Goal: Transaction & Acquisition: Purchase product/service

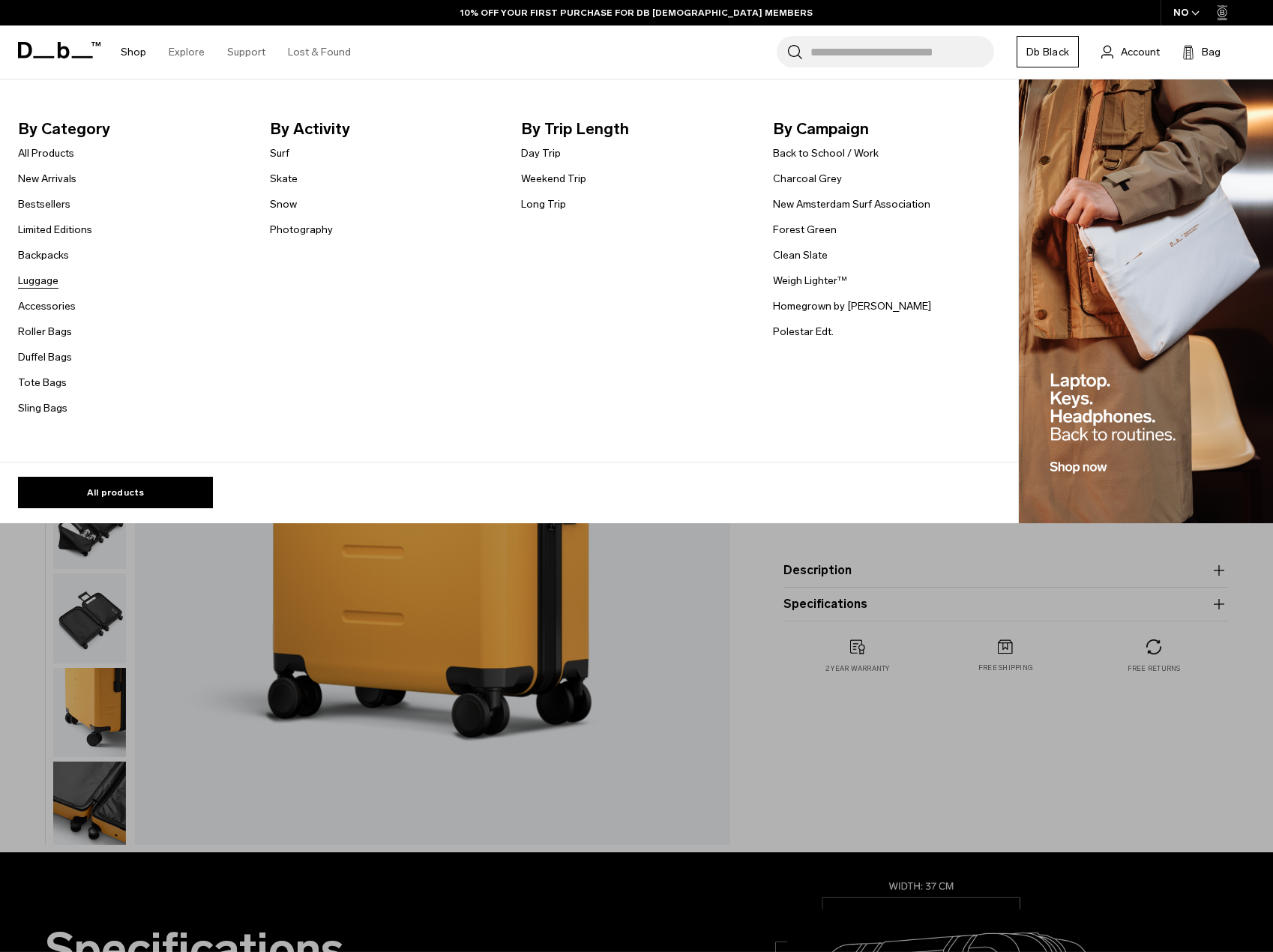
click at [34, 279] on link "Luggage" at bounding box center [38, 280] width 41 height 16
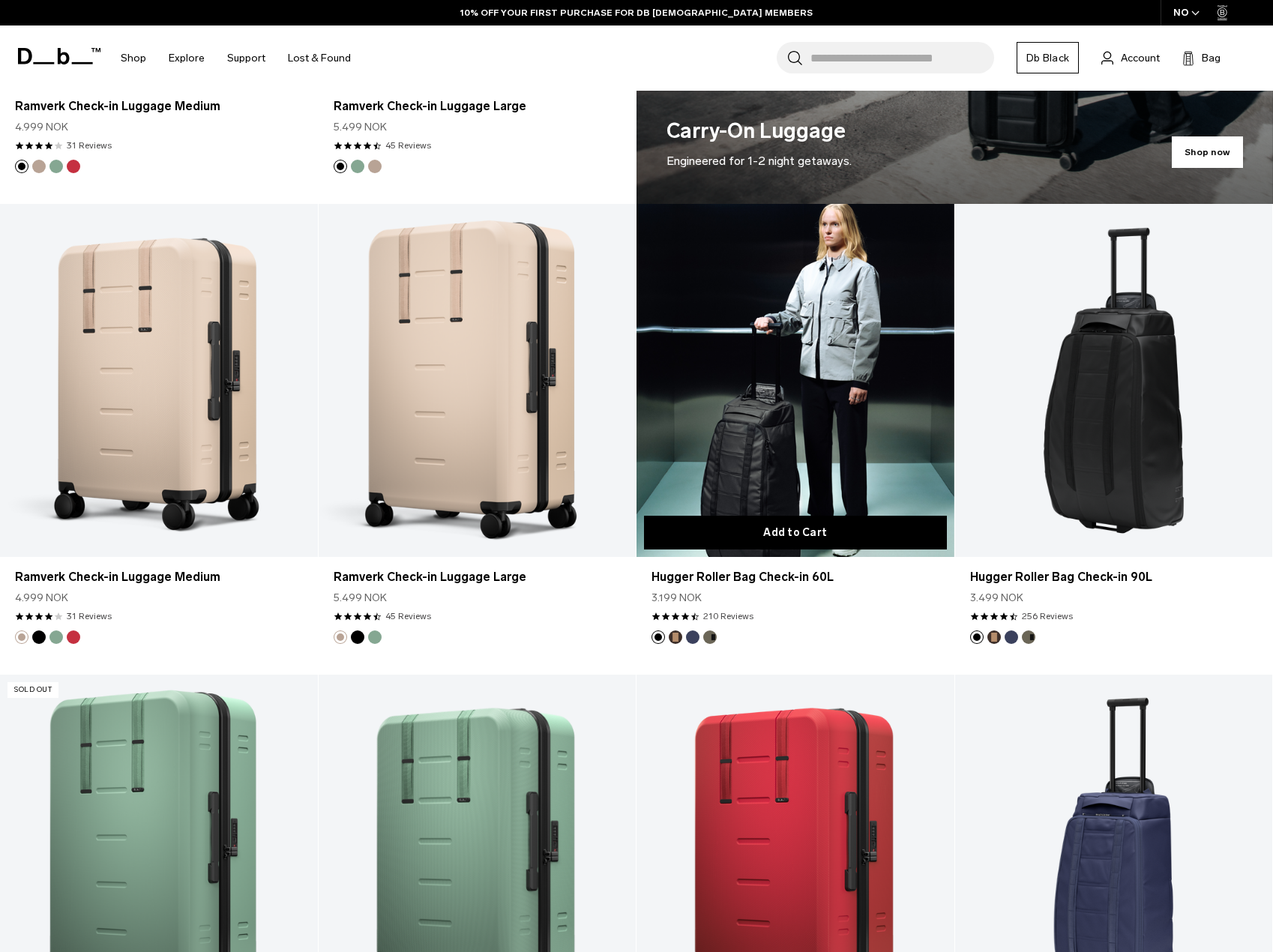
scroll to position [1591, 0]
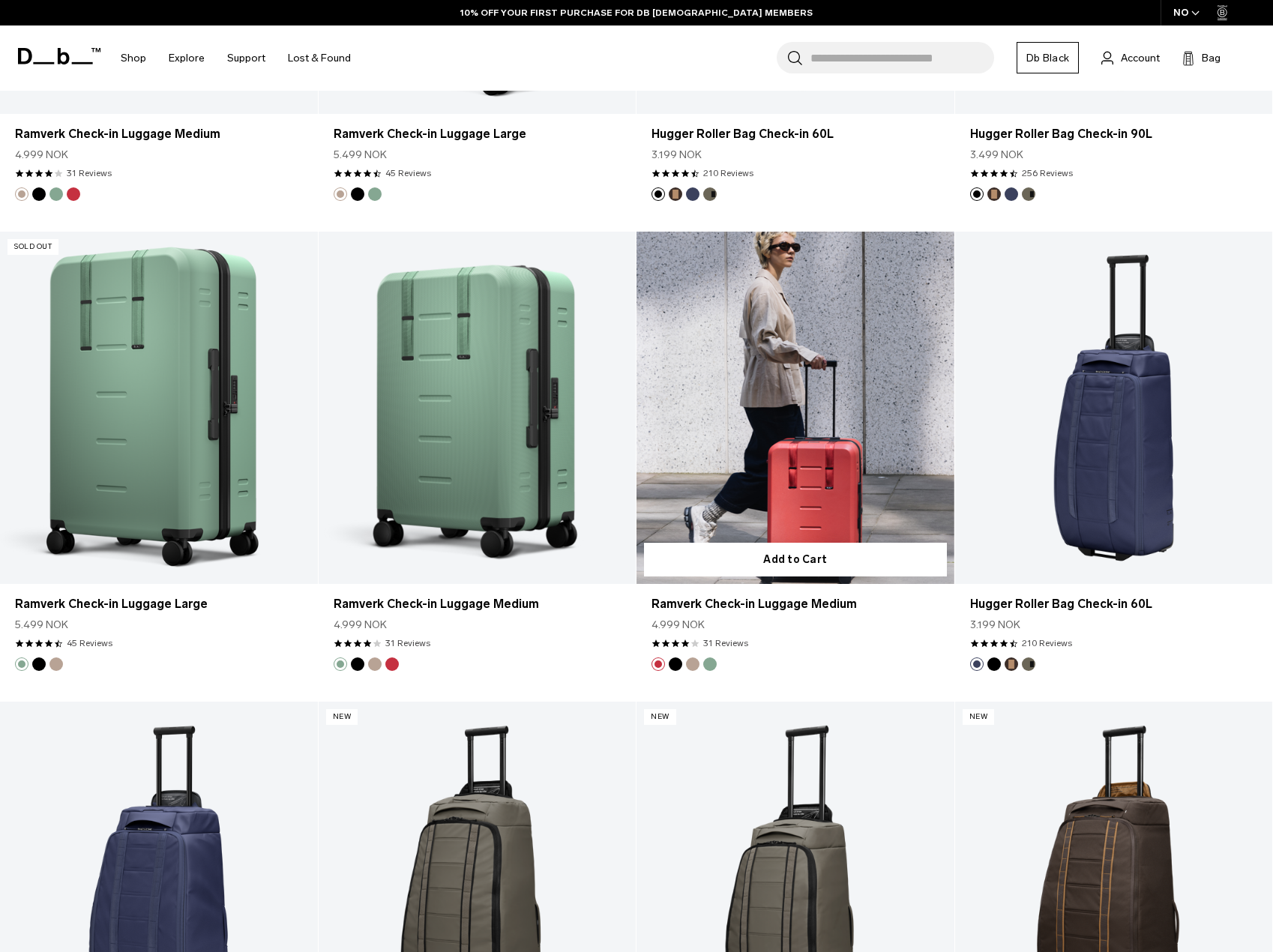
click at [785, 418] on link "Ramverk Check-in Luggage Medium" at bounding box center [795, 409] width 318 height 354
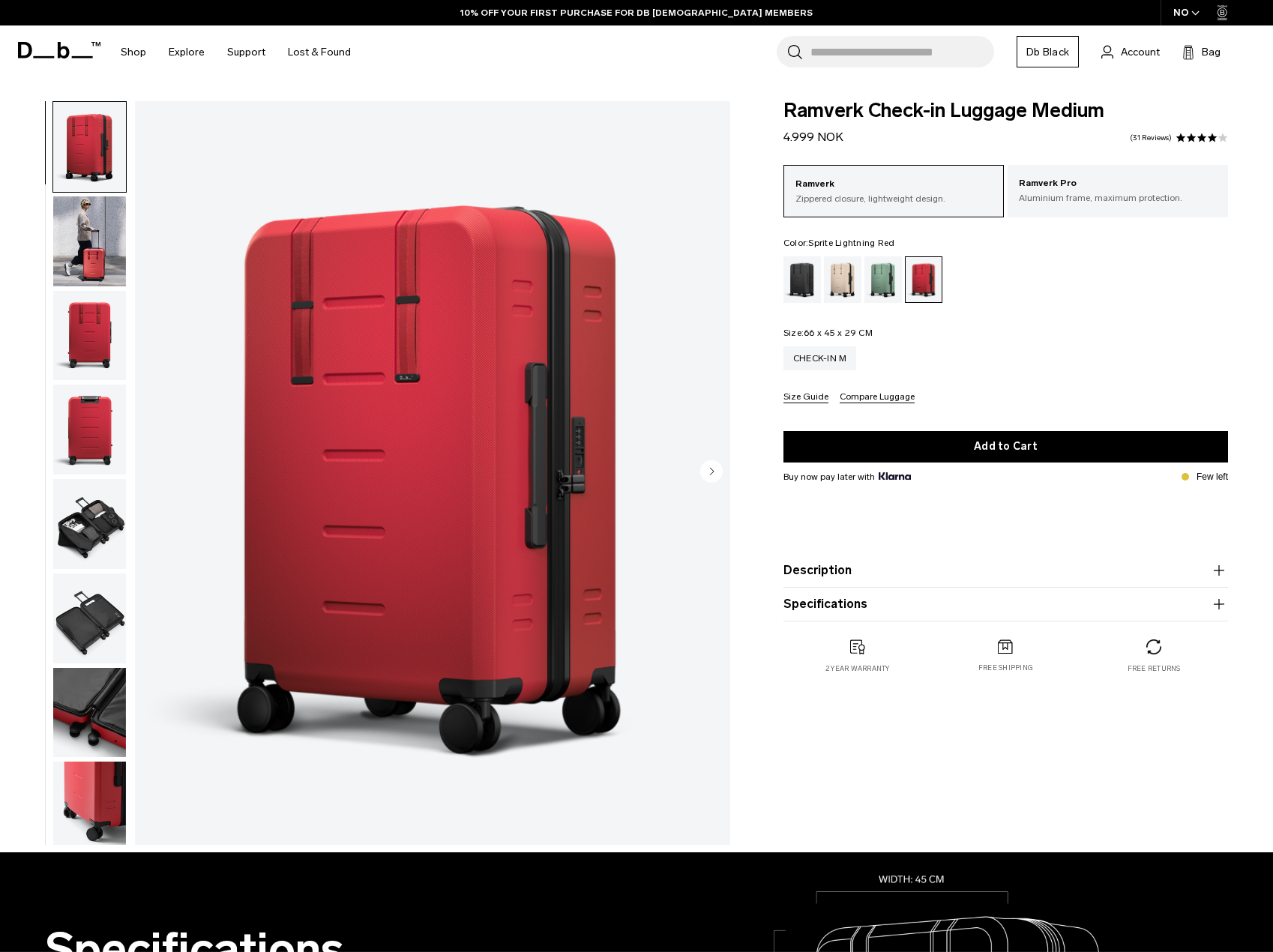
click at [92, 250] on img "button" at bounding box center [90, 241] width 72 height 90
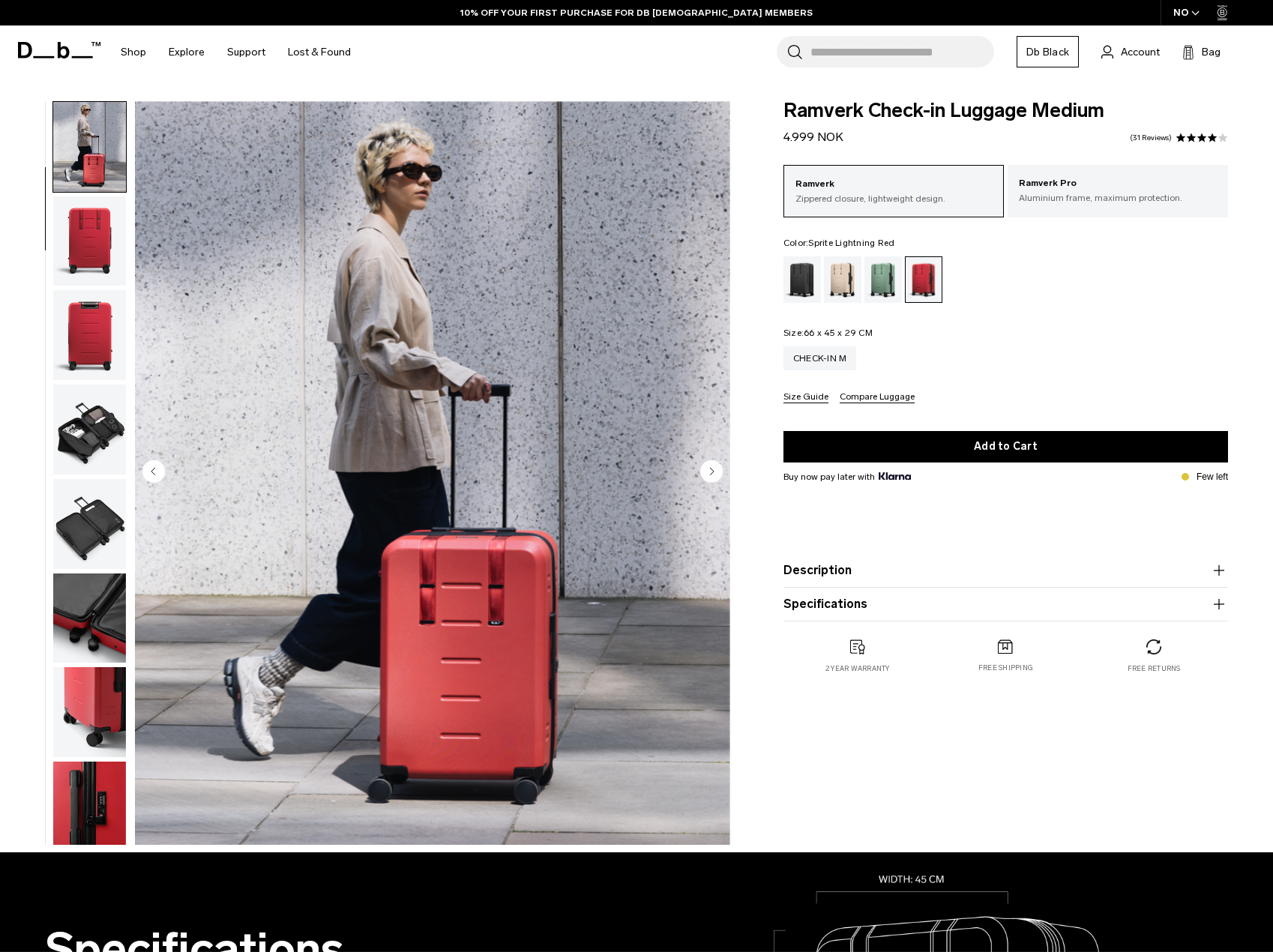
click at [112, 329] on img "button" at bounding box center [90, 335] width 72 height 90
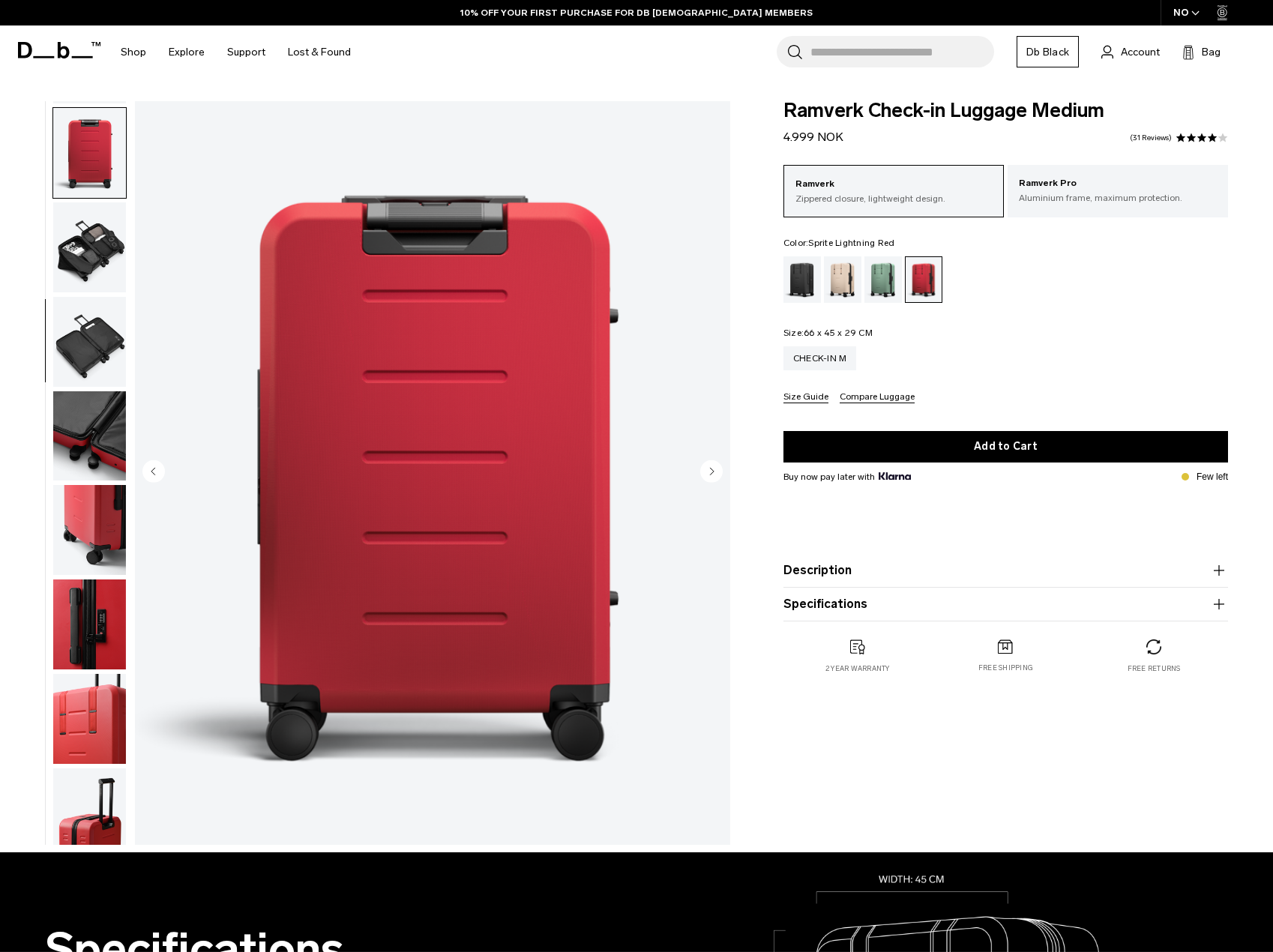
scroll to position [283, 0]
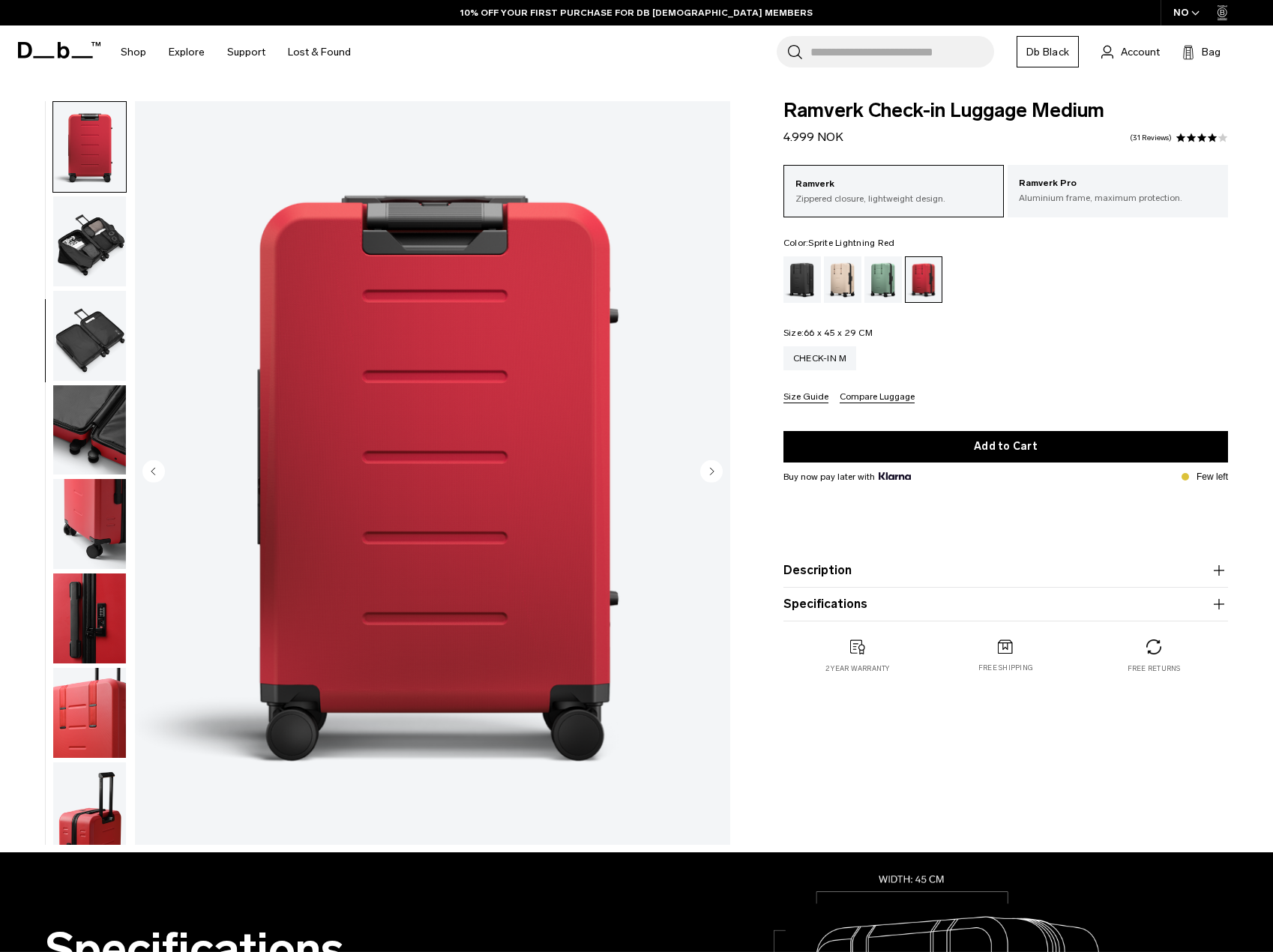
click at [104, 523] on img "button" at bounding box center [90, 524] width 72 height 90
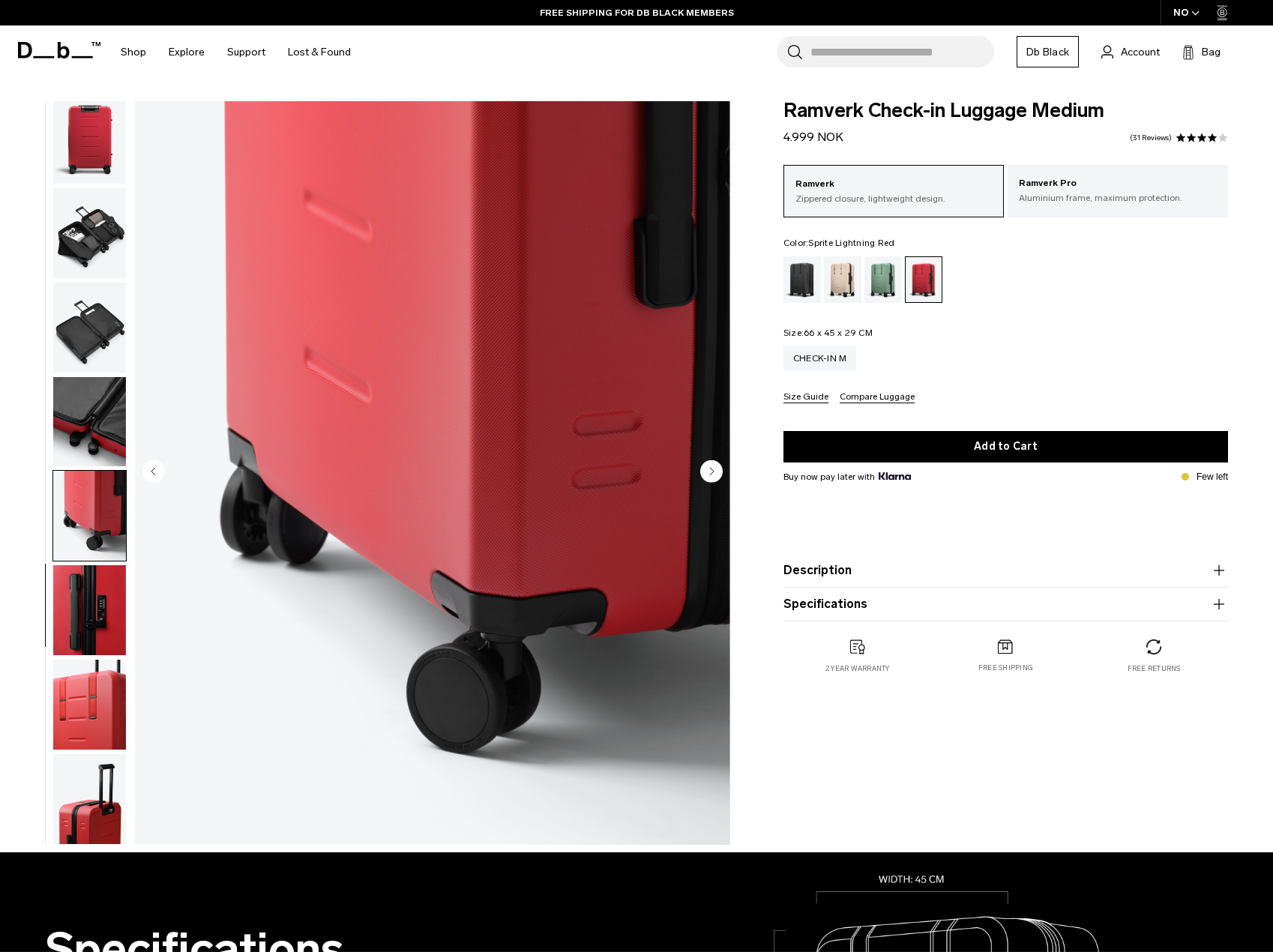
click at [90, 586] on img "button" at bounding box center [90, 611] width 72 height 90
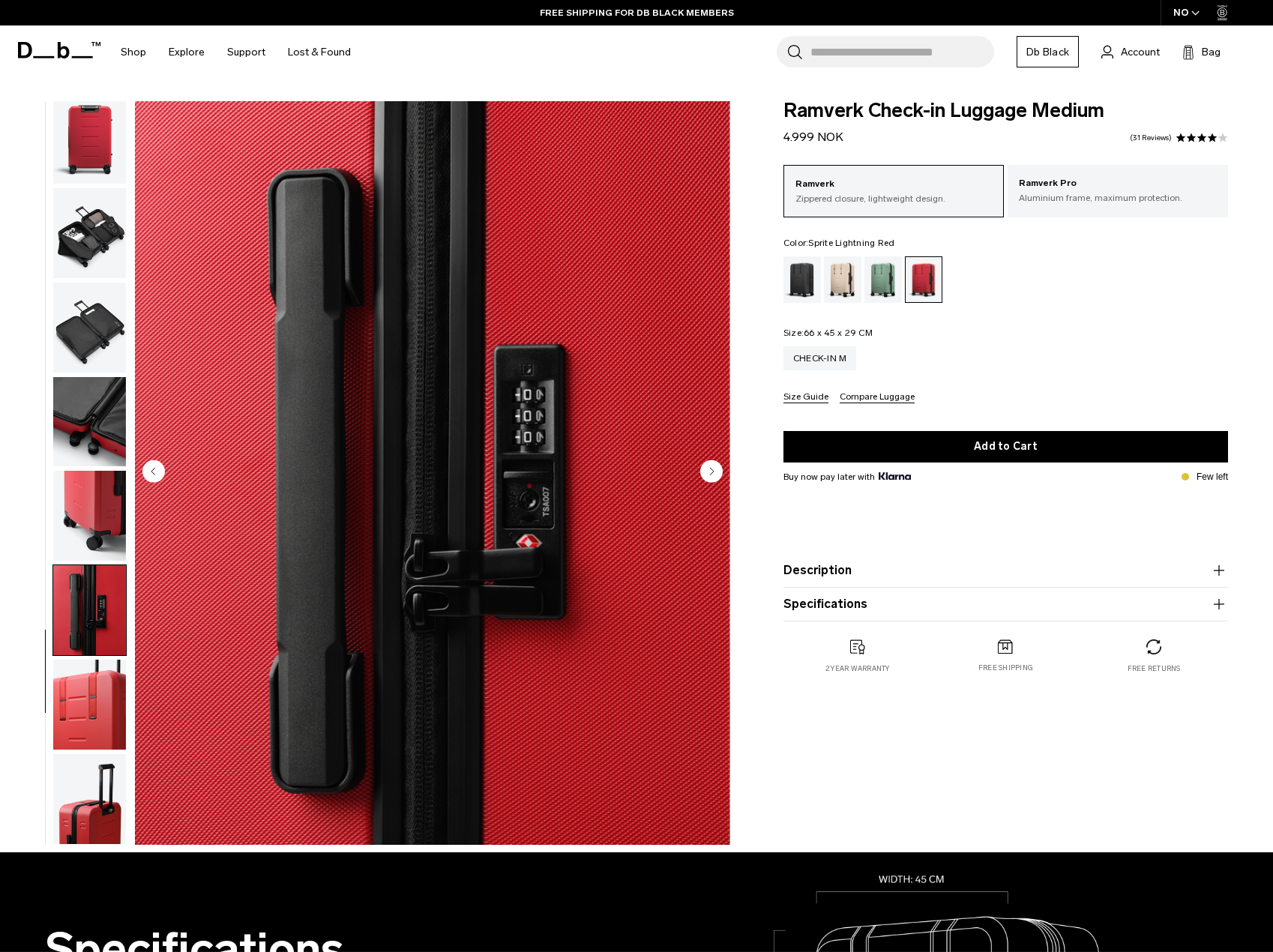
click at [103, 498] on img "button" at bounding box center [90, 516] width 72 height 90
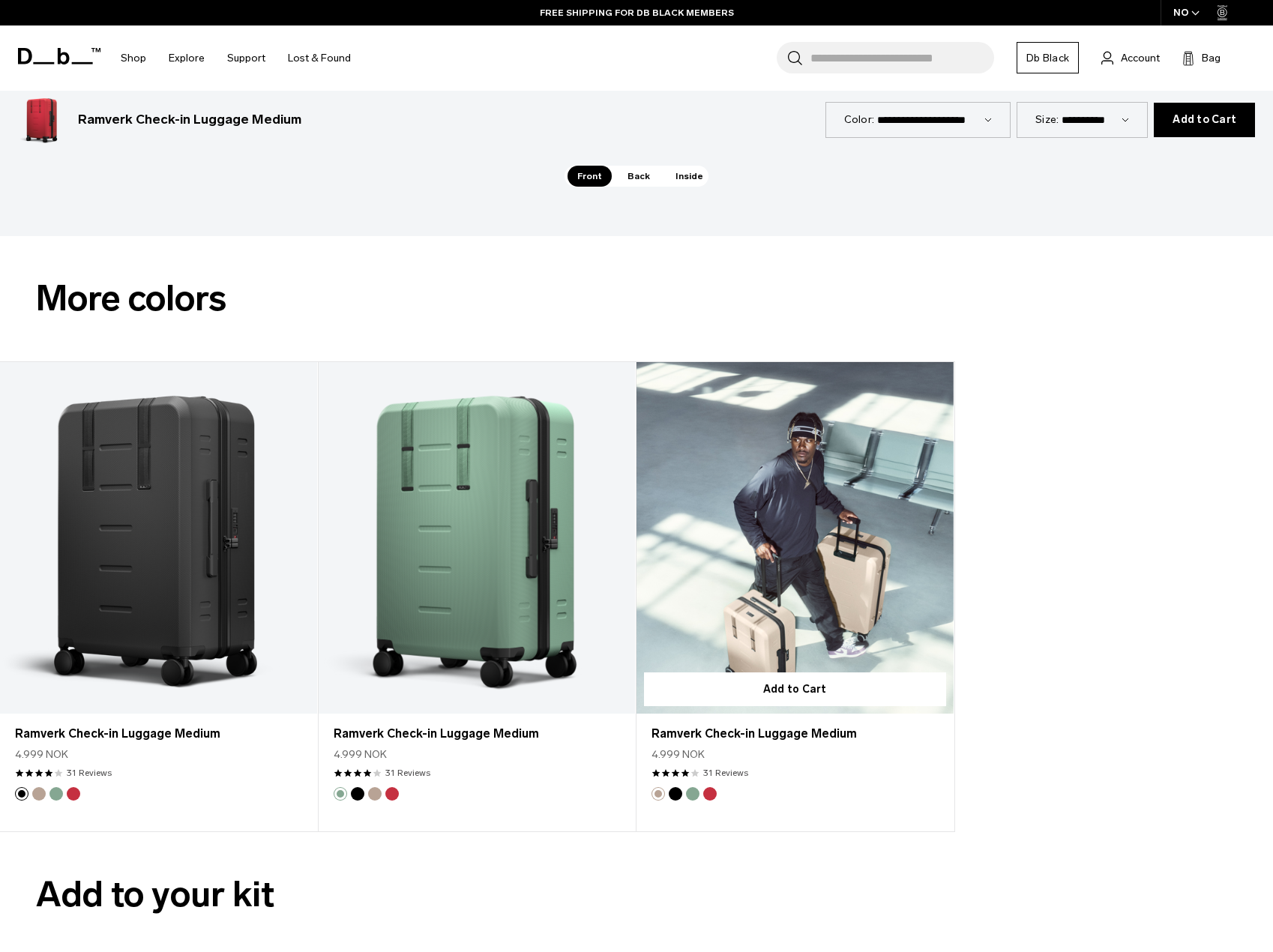
scroll to position [2474, 0]
